Goal: Find specific page/section: Find specific page/section

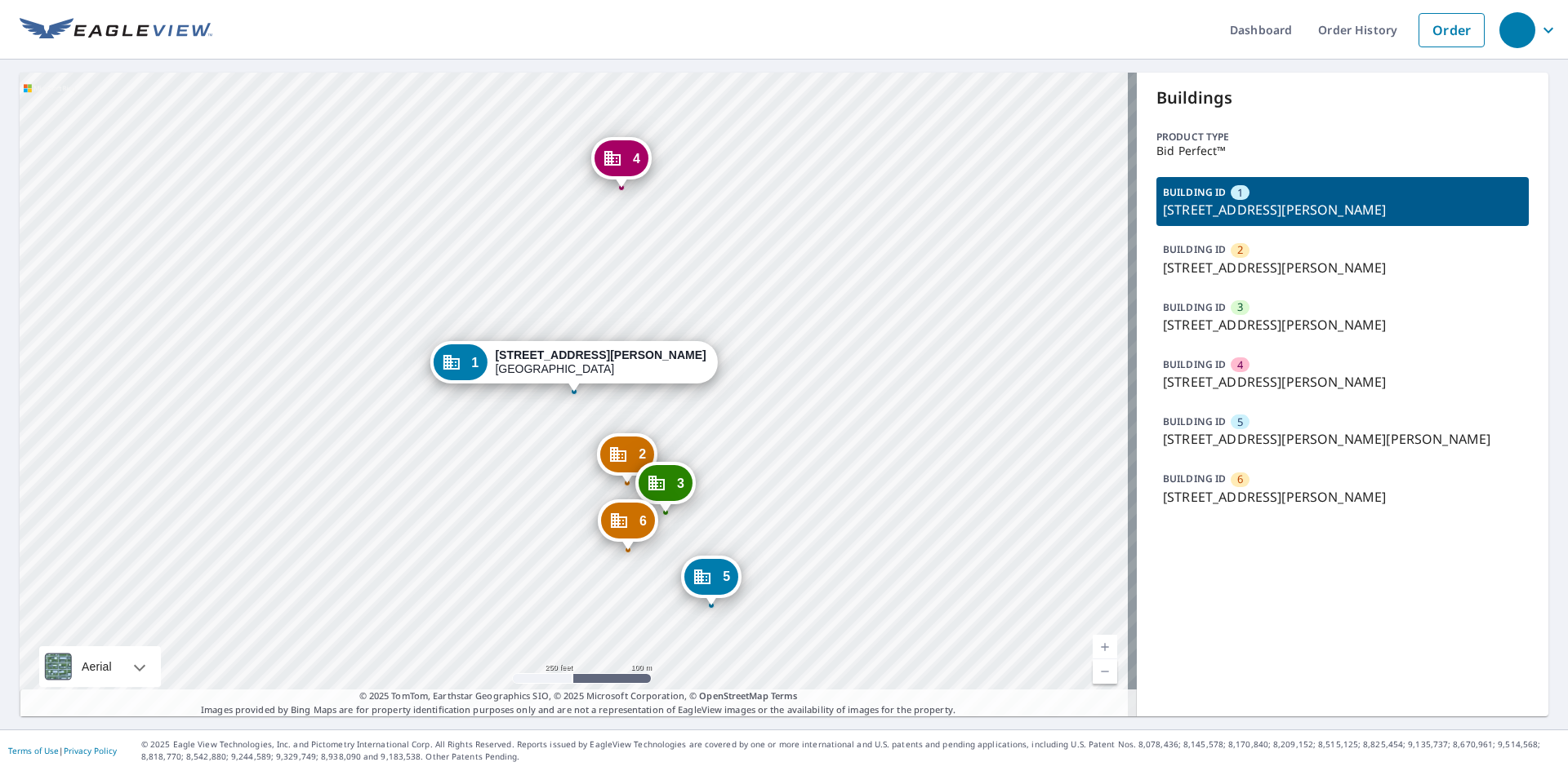
drag, startPoint x: 589, startPoint y: 290, endPoint x: 590, endPoint y: 388, distance: 98.0
click at [590, 388] on div "2 2365 Lake Debra Dr Orlando, FL 32835 3 2377 Lake Debra Dr Orlando, FL 32835 4…" at bounding box center [578, 394] width 1117 height 644
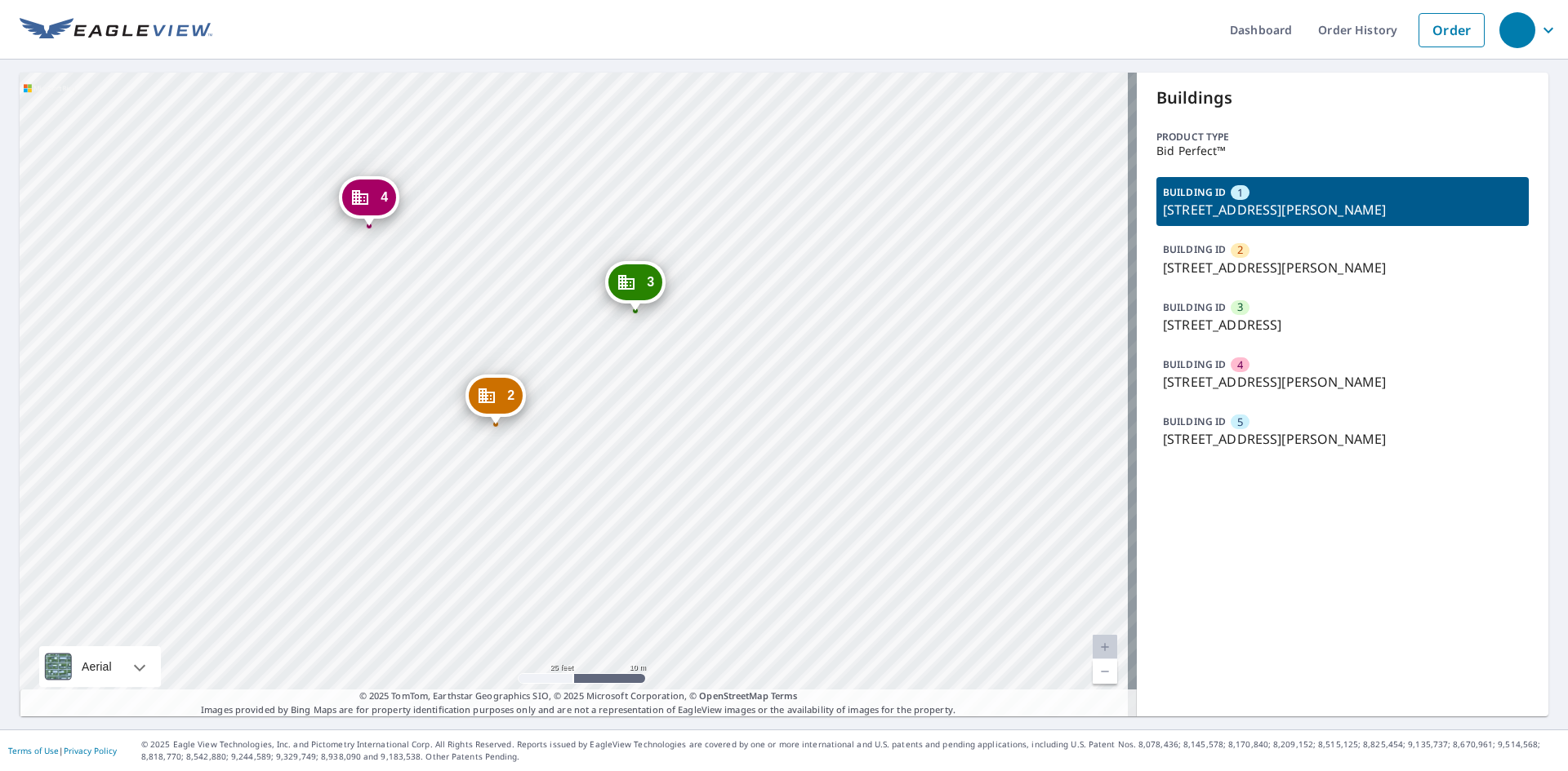
drag, startPoint x: 300, startPoint y: 448, endPoint x: 497, endPoint y: 497, distance: 203.0
click at [503, 481] on div "2 10303 E Warren Ave Aurora, CO 80247 3 2155 S Havana St Aurora, CO 80014 4 103…" at bounding box center [578, 394] width 1117 height 644
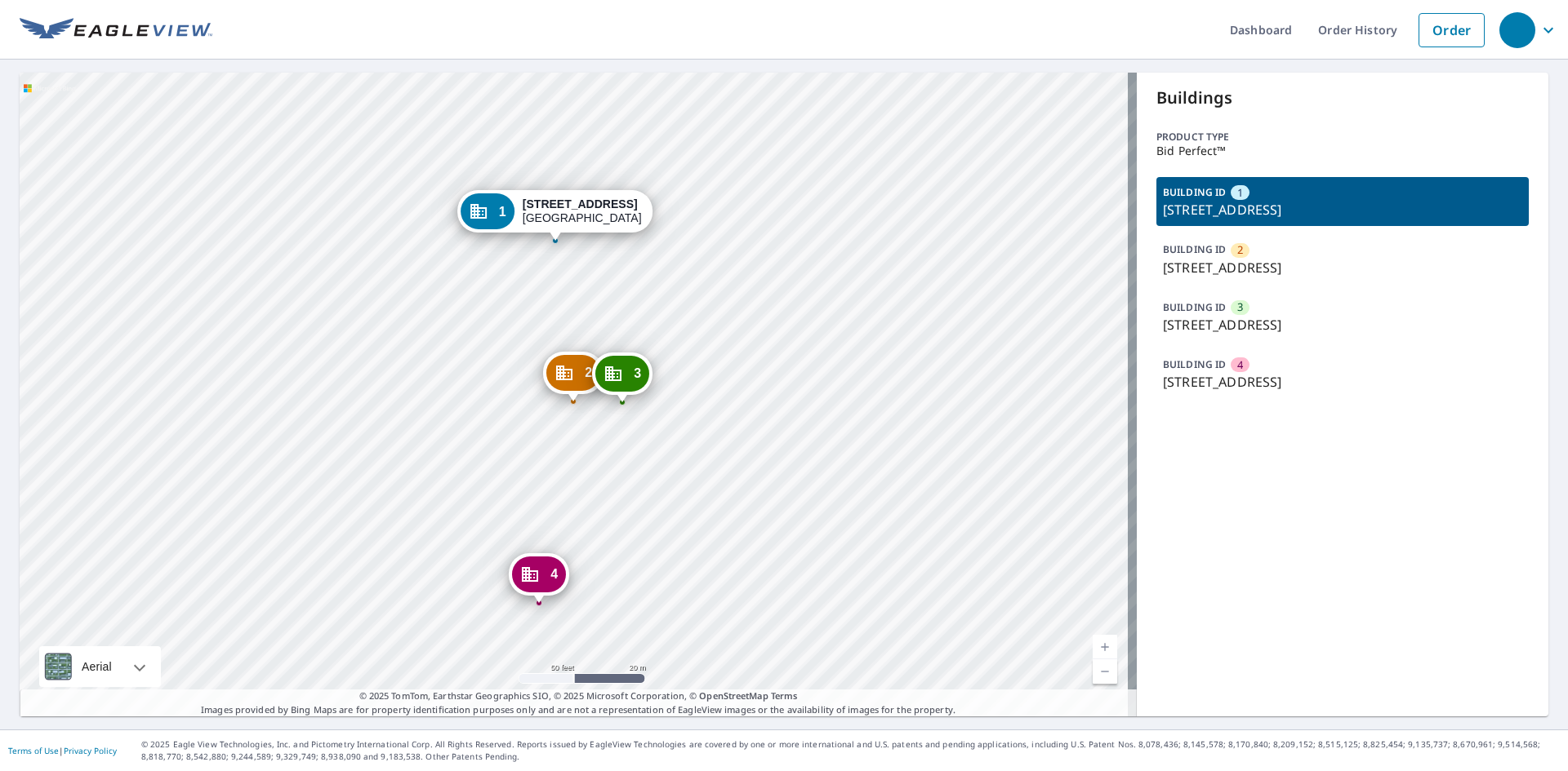
drag, startPoint x: 469, startPoint y: 583, endPoint x: 518, endPoint y: 524, distance: 76.7
click at [523, 484] on div "2 [STREET_ADDRESS] 3 [STREET_ADDRESS] 4 [GEOGRAPHIC_DATA][STREET_ADDRESS][STREE…" at bounding box center [578, 394] width 1117 height 644
